Goal: Task Accomplishment & Management: Manage account settings

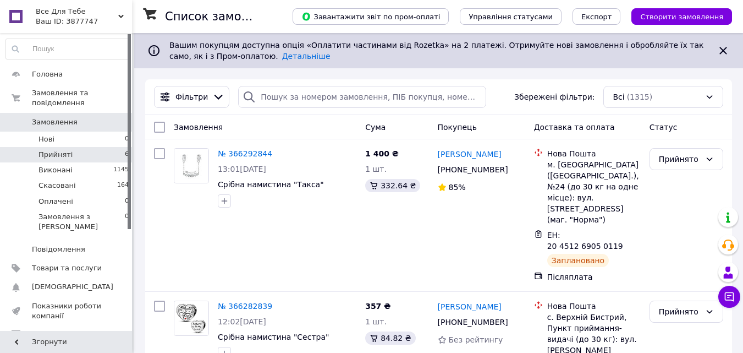
click at [63, 150] on span "Прийняті" at bounding box center [55, 155] width 34 height 10
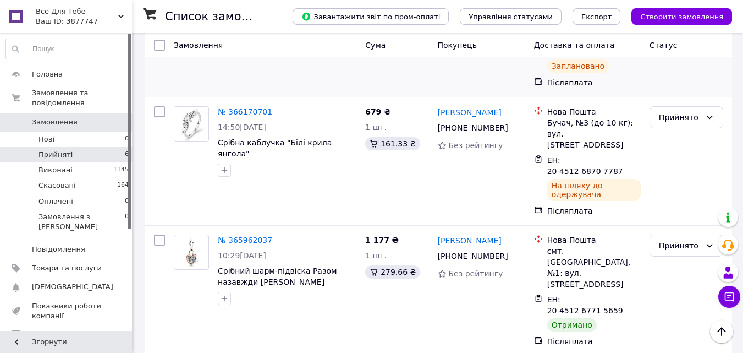
scroll to position [503, 0]
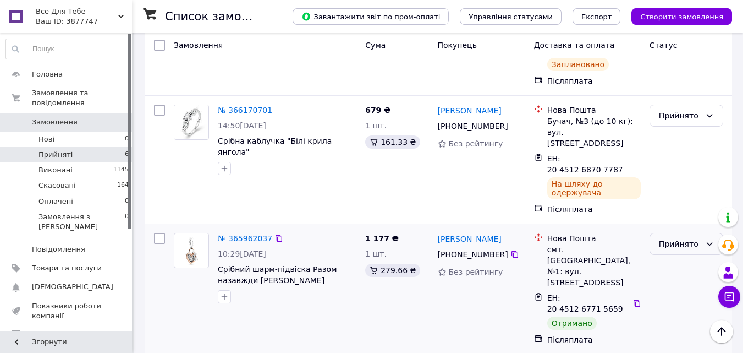
click at [674, 238] on div "Прийнято" at bounding box center [680, 244] width 42 height 12
click at [676, 177] on li "Виконано" at bounding box center [686, 180] width 73 height 20
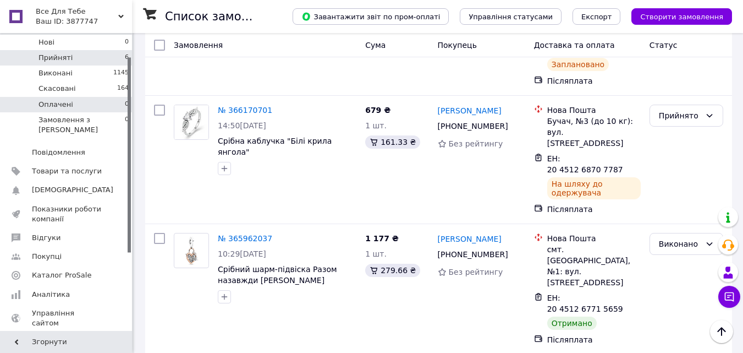
scroll to position [110, 0]
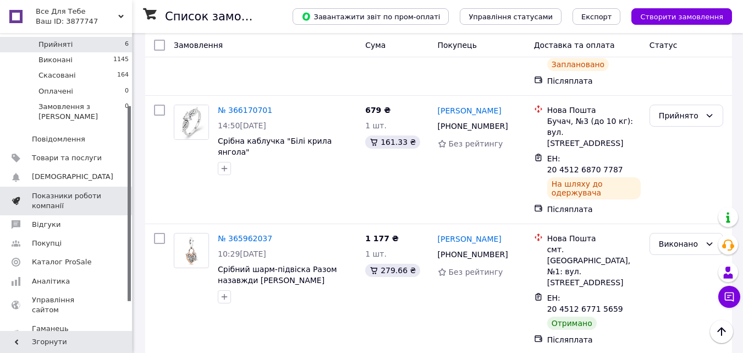
click at [75, 191] on span "Показники роботи компанії" at bounding box center [67, 201] width 70 height 20
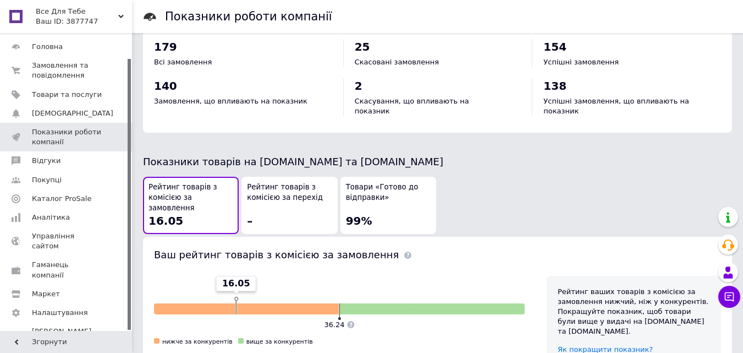
scroll to position [550, 0]
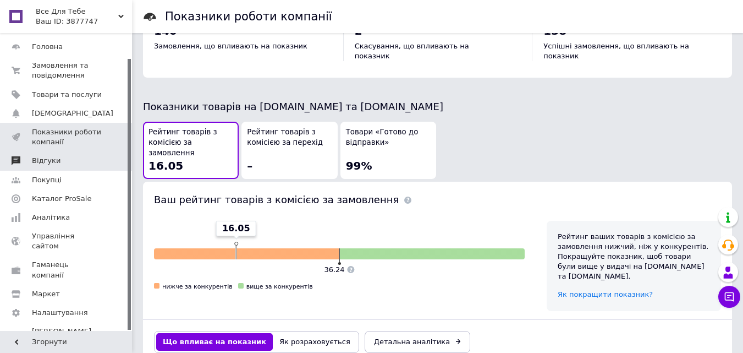
click at [67, 161] on span "Відгуки" at bounding box center [67, 161] width 70 height 10
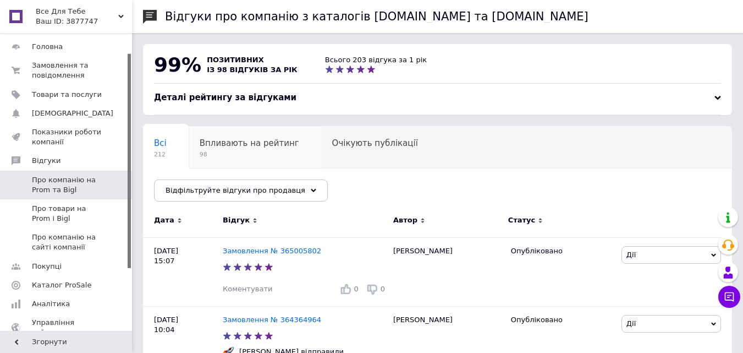
click at [239, 148] on span "Впливають на рейтинг" at bounding box center [250, 143] width 100 height 10
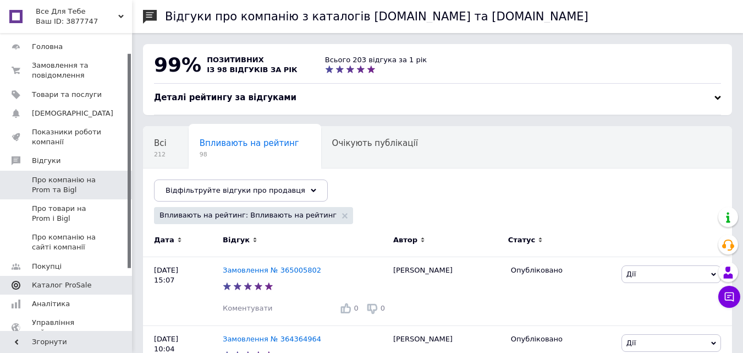
click at [67, 280] on span "Каталог ProSale" at bounding box center [61, 285] width 59 height 10
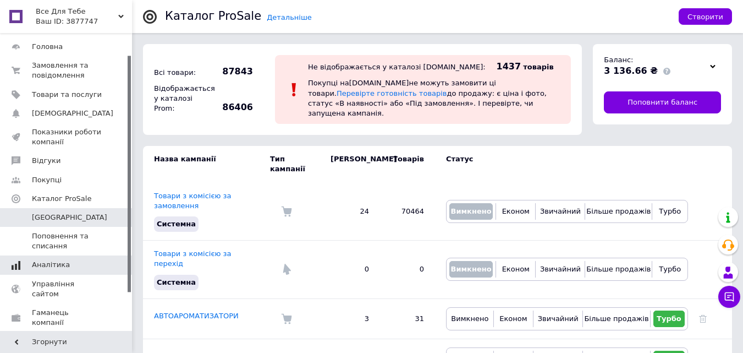
click at [80, 265] on span "Аналітика" at bounding box center [67, 265] width 70 height 10
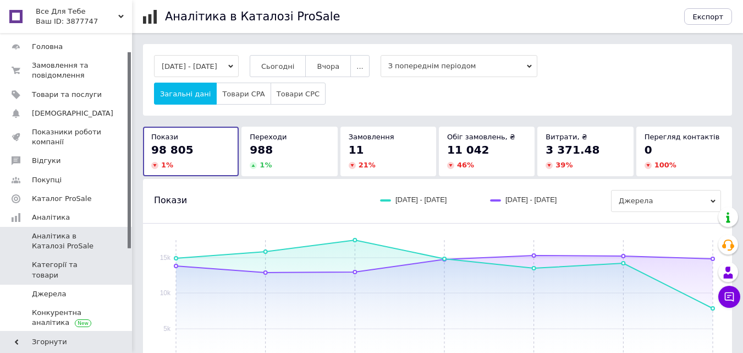
click at [93, 266] on span "Категорії та товари" at bounding box center [67, 270] width 70 height 20
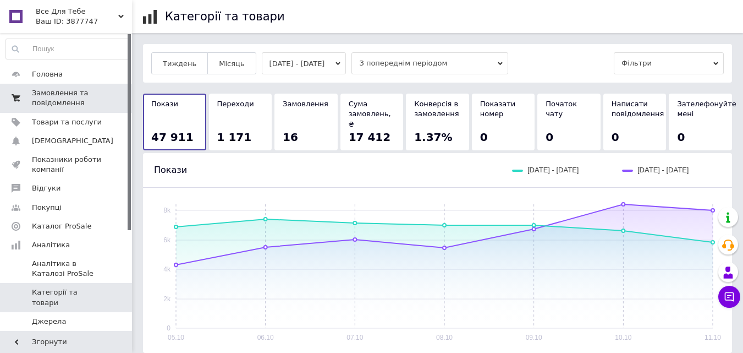
click at [73, 97] on span "Замовлення та повідомлення" at bounding box center [67, 98] width 70 height 20
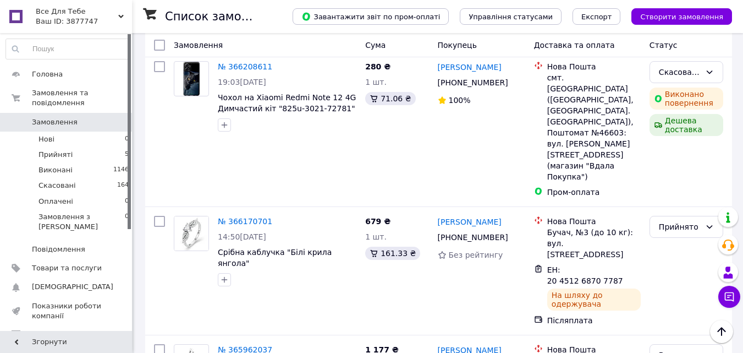
scroll to position [495, 0]
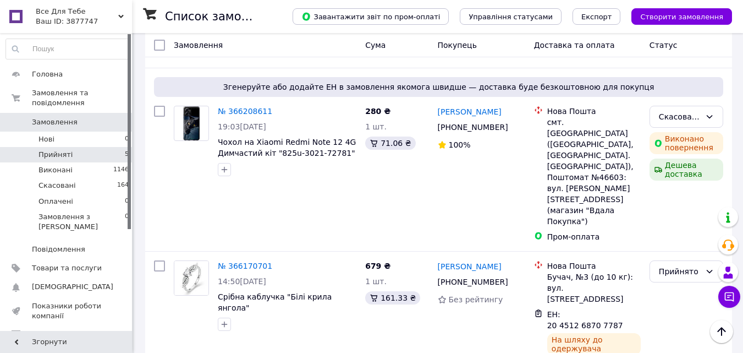
click at [106, 147] on li "Прийняті 5" at bounding box center [67, 154] width 135 height 15
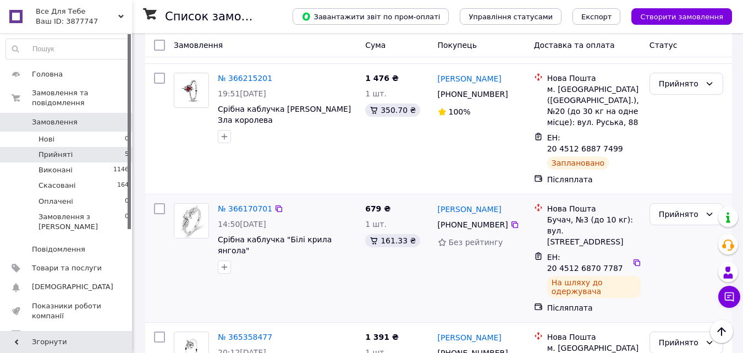
scroll to position [406, 0]
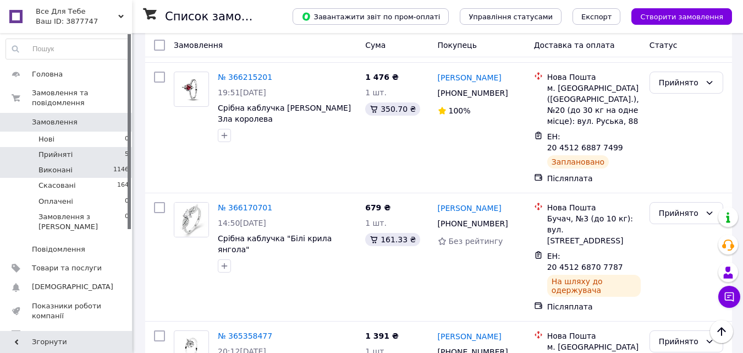
click at [74, 162] on li "Виконані 1146" at bounding box center [67, 169] width 135 height 15
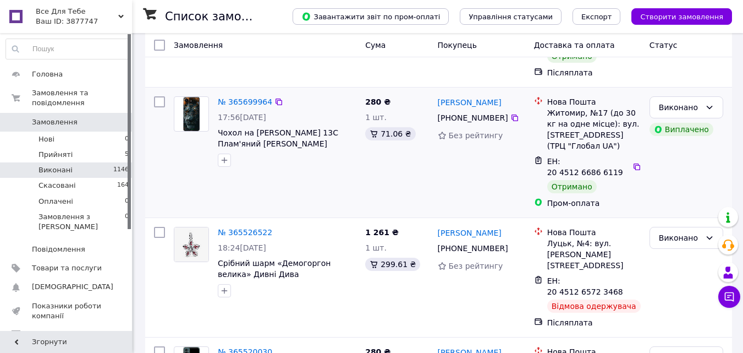
scroll to position [220, 0]
